Goal: Find specific page/section: Find specific page/section

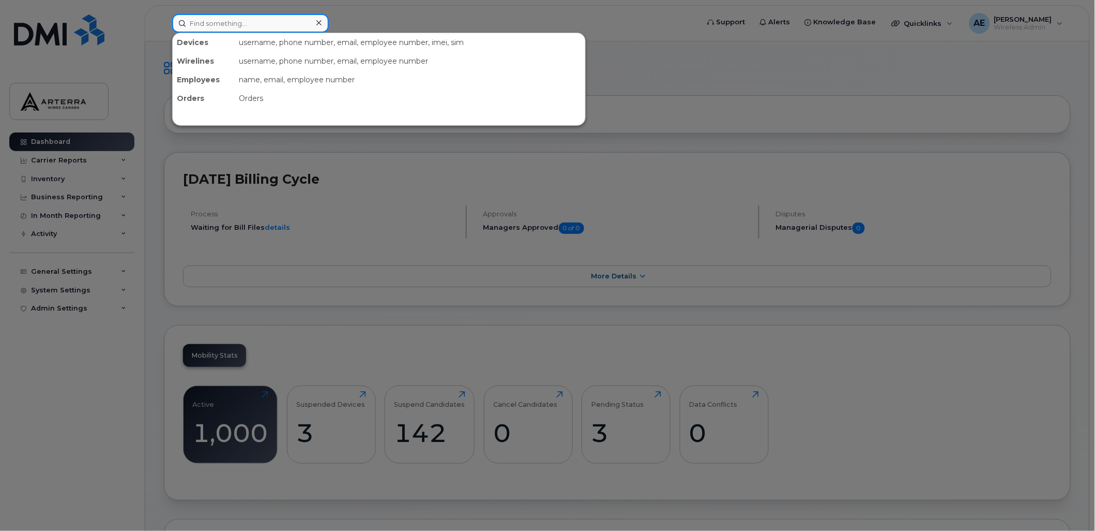
paste input "[PERSON_NAME]"
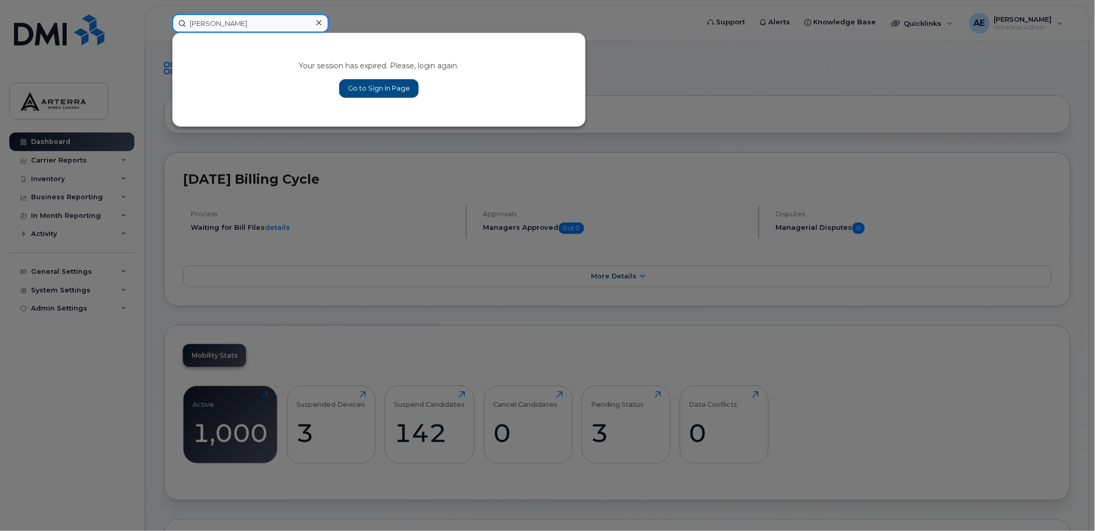
type input "[PERSON_NAME]"
drag, startPoint x: 394, startPoint y: 86, endPoint x: 452, endPoint y: 141, distance: 79.8
click at [394, 87] on link "Go to Sign In Page" at bounding box center [379, 88] width 80 height 19
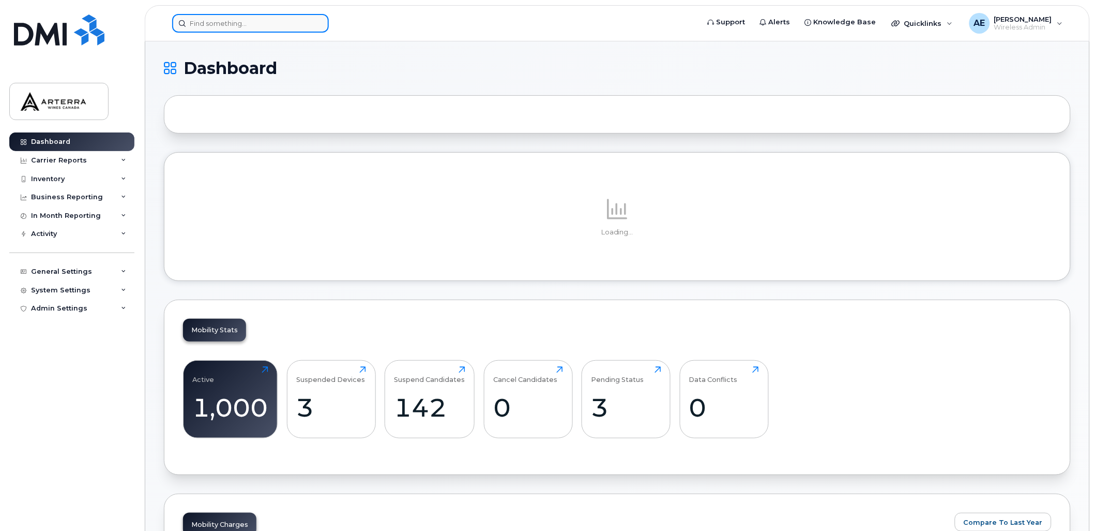
click at [235, 19] on input at bounding box center [250, 23] width 157 height 19
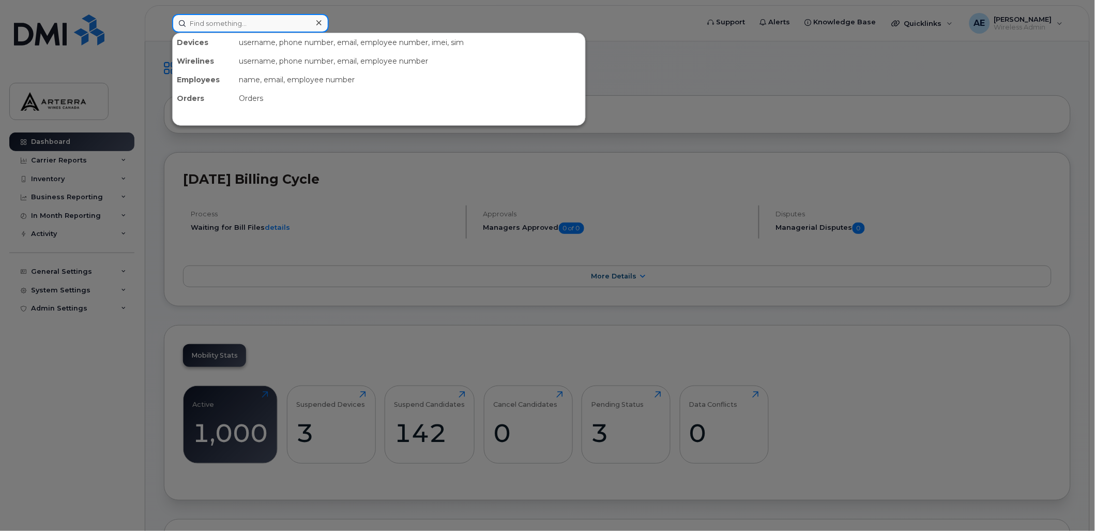
paste input "[PERSON_NAME]"
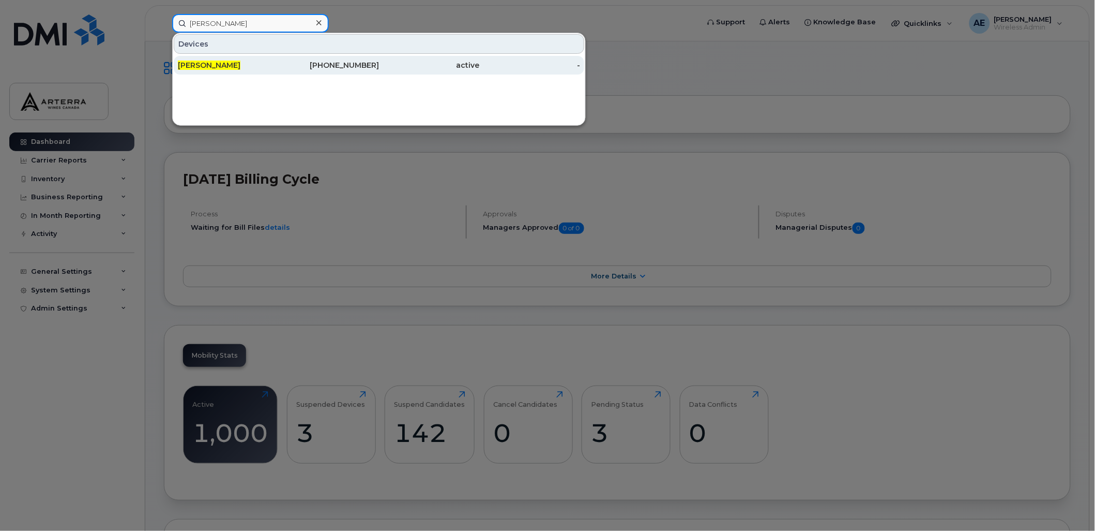
type input "[PERSON_NAME]"
click at [197, 61] on span "[PERSON_NAME]" at bounding box center [209, 65] width 63 height 9
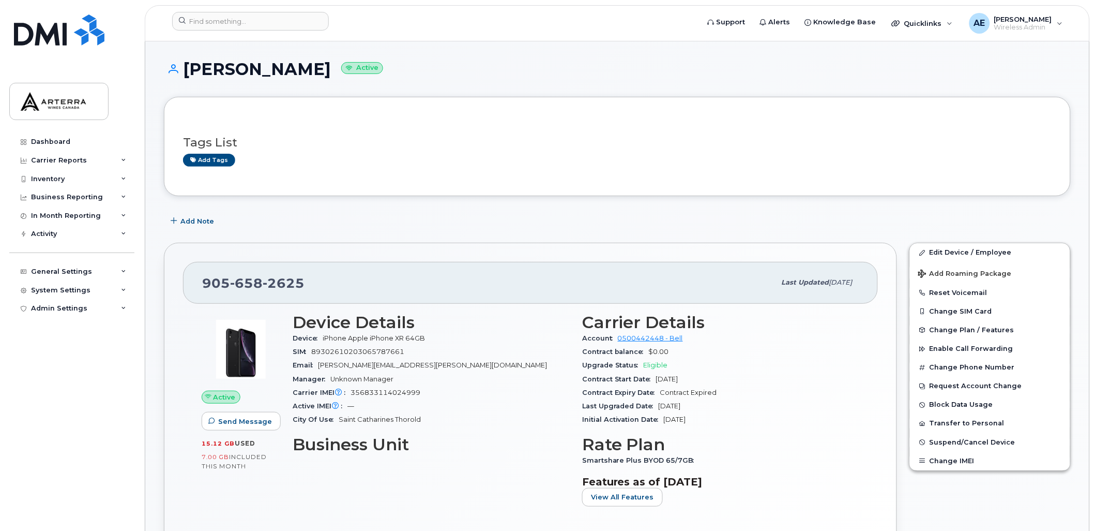
scroll to position [57, 0]
